Goal: Find specific page/section: Find specific page/section

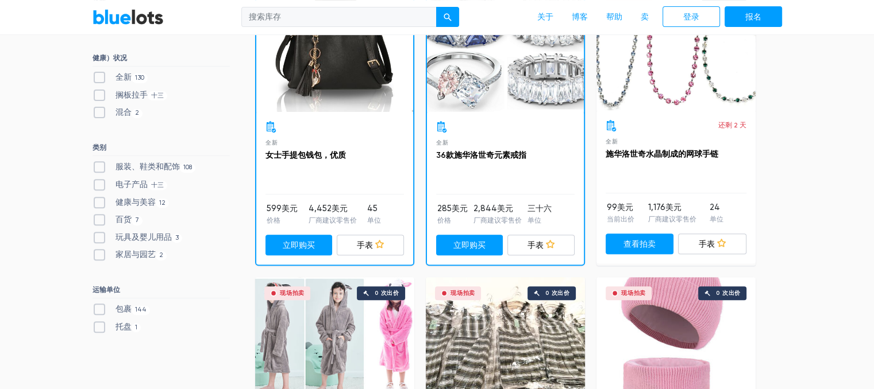
scroll to position [402, 0]
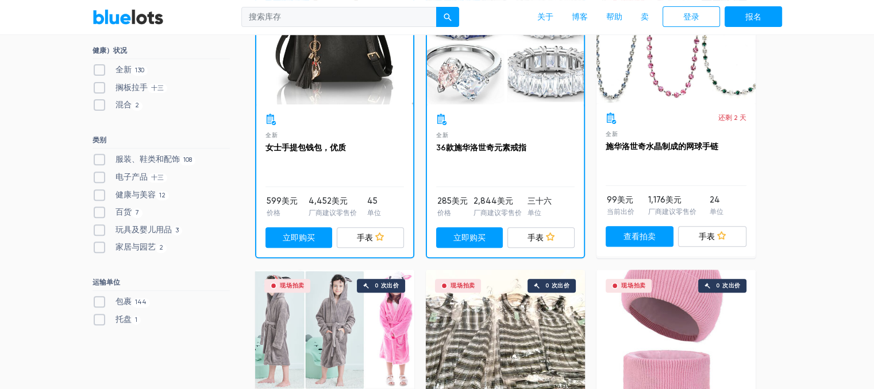
click at [135, 174] on font "电子产品" at bounding box center [131, 177] width 32 height 10
click at [100, 174] on input "电子产品 十三" at bounding box center [95, 174] width 7 height 7
checkbox input "true"
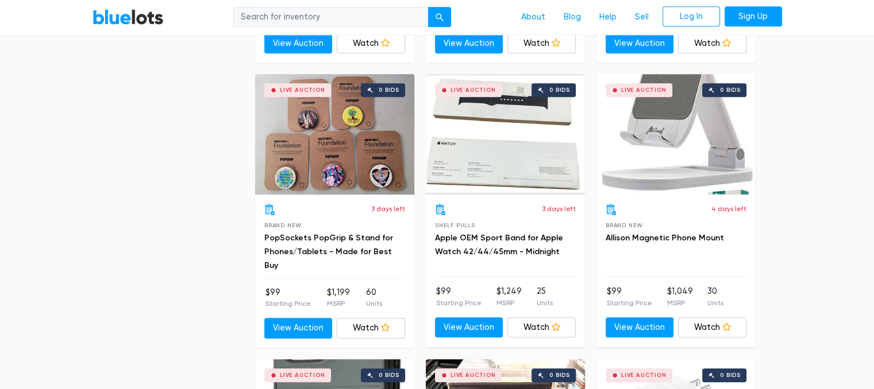
scroll to position [823, 0]
